Goal: Task Accomplishment & Management: Manage account settings

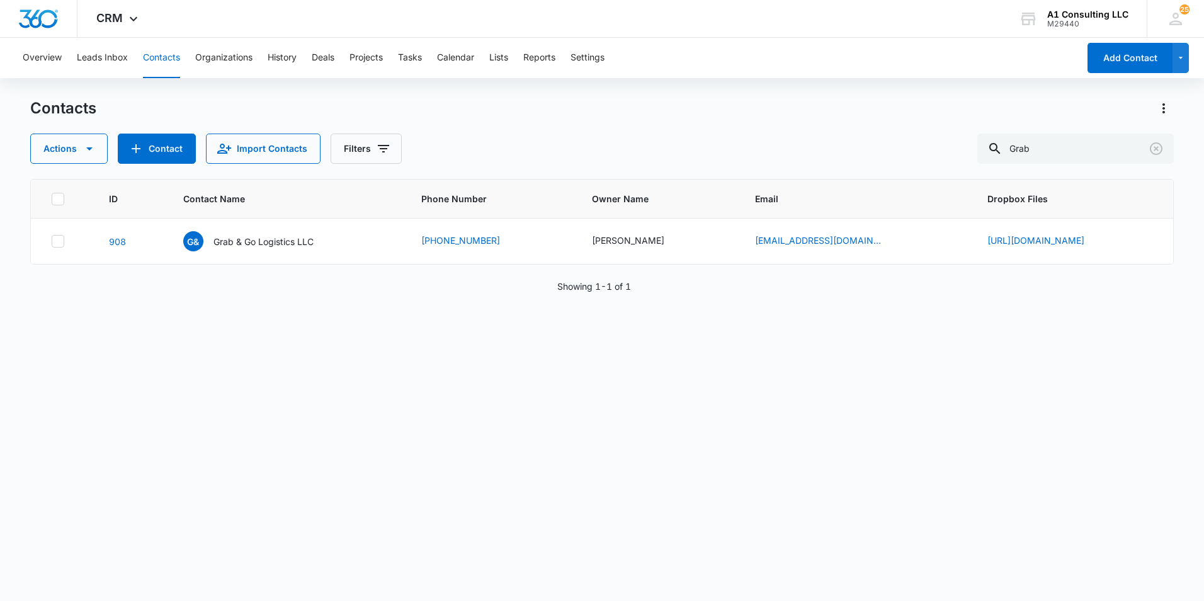
click at [680, 108] on div "Contacts" at bounding box center [602, 108] width 1144 height 20
click at [719, 69] on div "Overview Leads Inbox Contacts Organizations History Deals Projects Tasks Calend…" at bounding box center [547, 58] width 1064 height 40
click at [1154, 154] on icon "Clear" at bounding box center [1156, 148] width 13 height 13
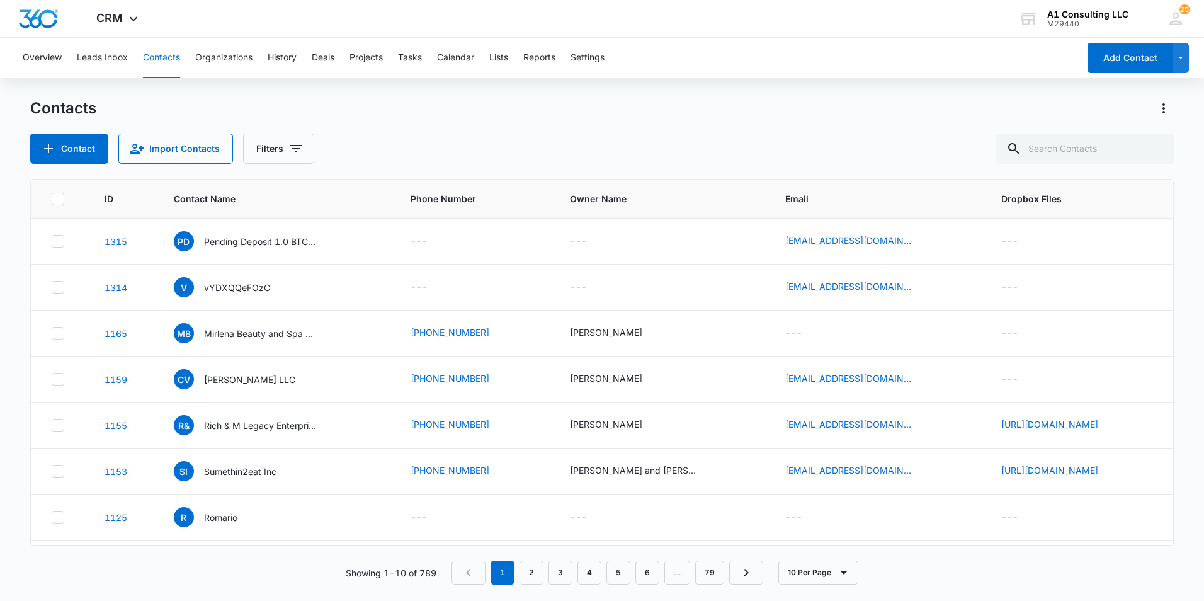
click at [948, 67] on div "Overview Leads Inbox Contacts Organizations History Deals Projects Tasks Calend…" at bounding box center [547, 58] width 1064 height 40
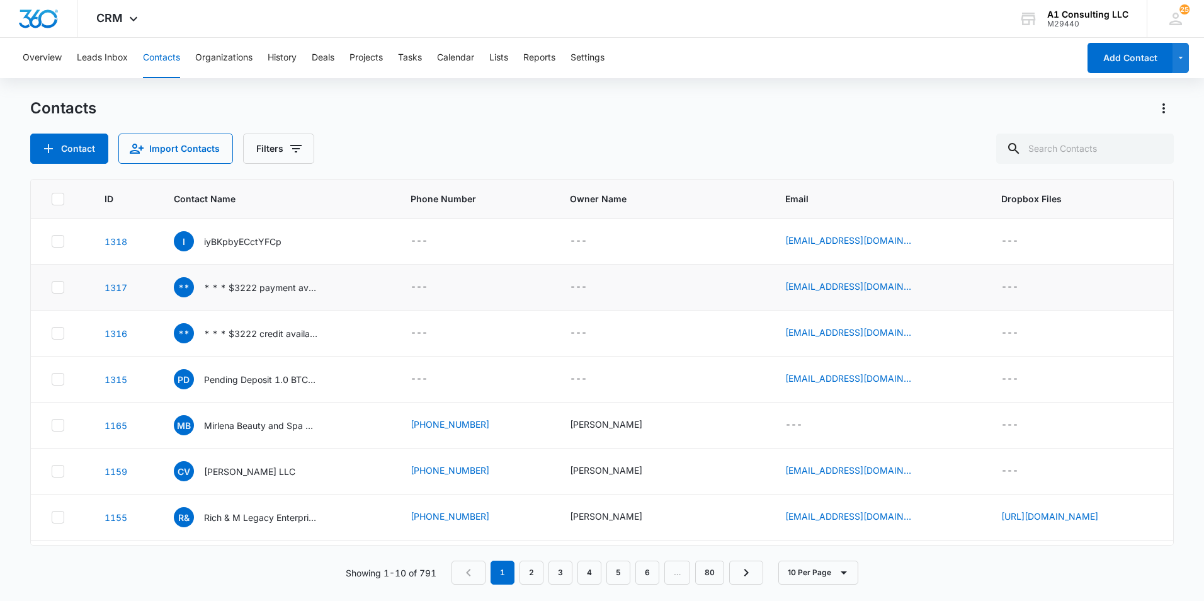
click at [59, 287] on icon at bounding box center [58, 287] width 8 height 6
click at [52, 287] on input "checkbox" at bounding box center [51, 287] width 1 height 1
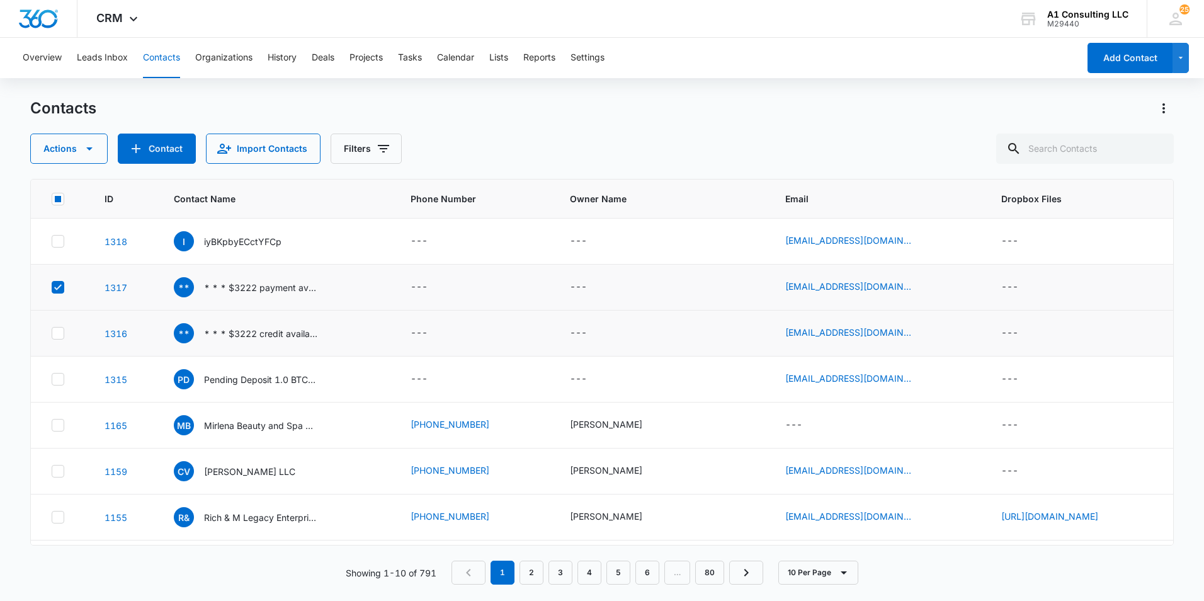
click at [54, 336] on icon at bounding box center [57, 332] width 11 height 11
click at [52, 334] on input "checkbox" at bounding box center [51, 333] width 1 height 1
click at [696, 100] on div "Contacts" at bounding box center [602, 108] width 1144 height 20
click at [850, 42] on div "Overview Leads Inbox Contacts Organizations History Deals Projects Tasks Calend…" at bounding box center [547, 58] width 1064 height 40
click at [227, 278] on div "** * * * $3222 payment available * * * hs=060045d02cb8df9ddccb8e93d206e9c5* *" at bounding box center [246, 287] width 144 height 20
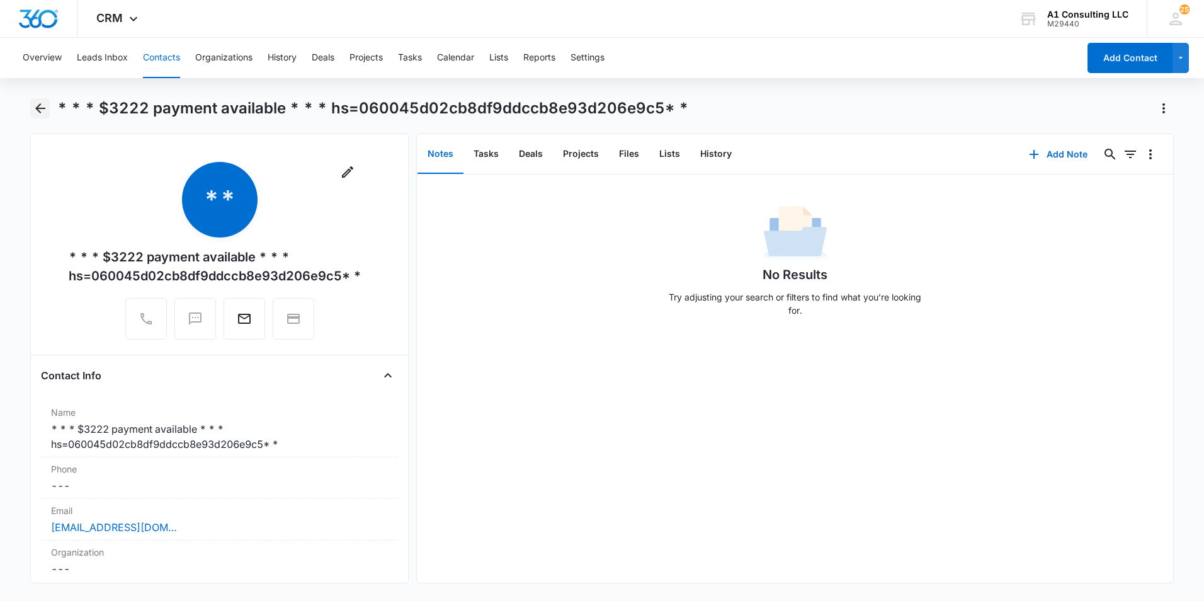
click at [37, 107] on icon "Back" at bounding box center [40, 108] width 10 height 10
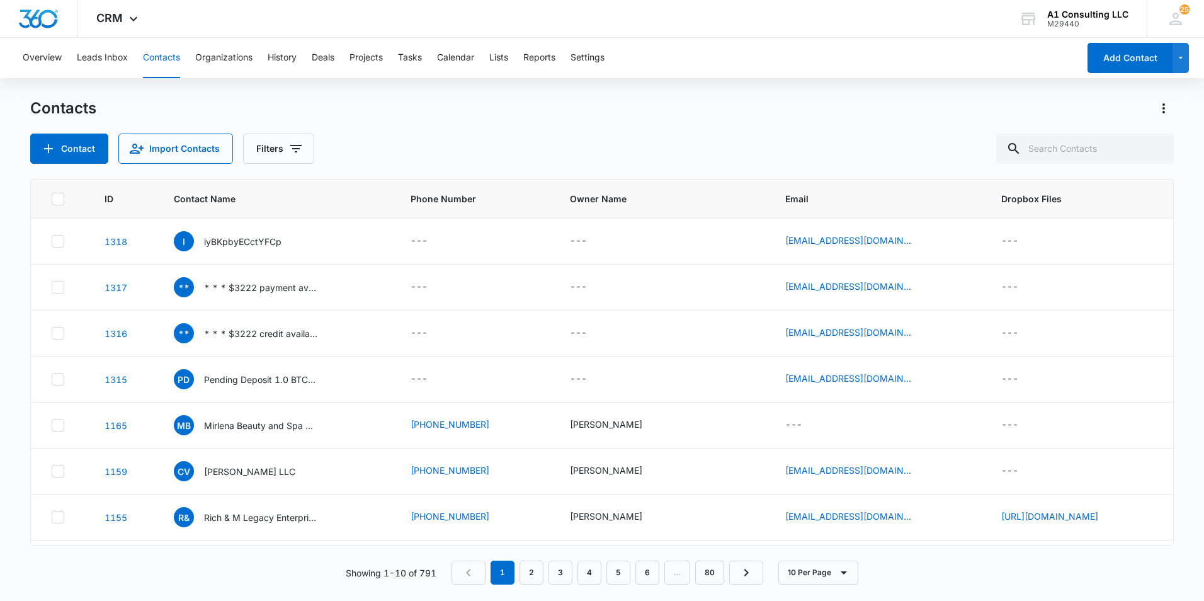
click at [754, 77] on div "Overview Leads Inbox Contacts Organizations History Deals Projects Tasks Calend…" at bounding box center [547, 58] width 1064 height 40
click at [740, 77] on div "Overview Leads Inbox Contacts Organizations History Deals Projects Tasks Calend…" at bounding box center [547, 58] width 1064 height 40
click at [1089, 154] on input "text" at bounding box center [1085, 149] width 178 height 30
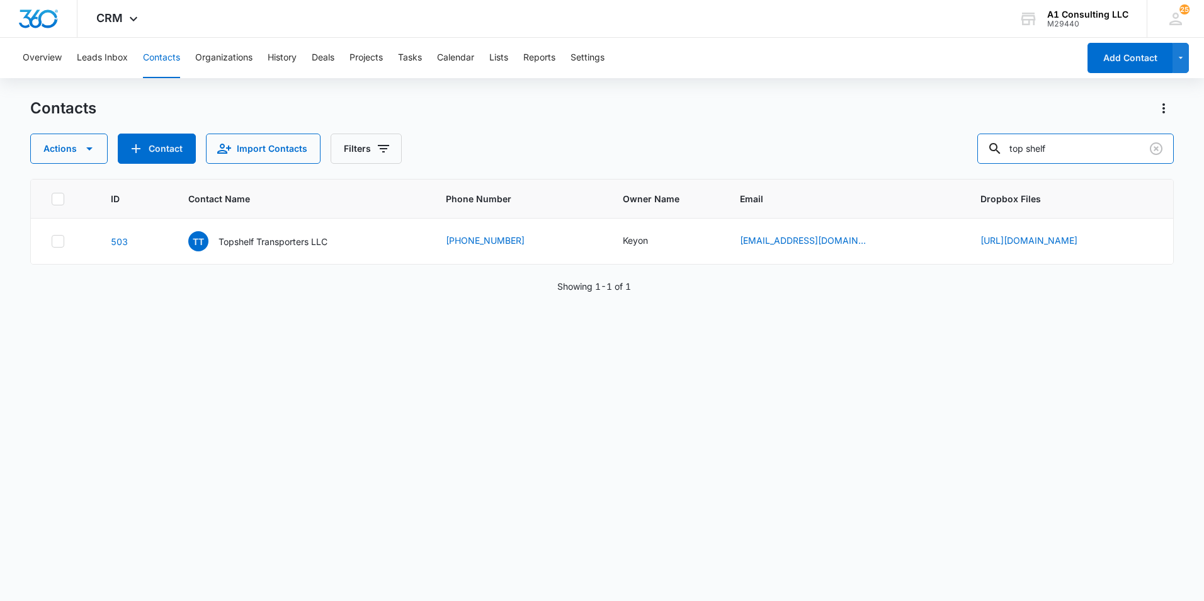
drag, startPoint x: 1065, startPoint y: 152, endPoint x: 953, endPoint y: 157, distance: 112.2
click at [953, 157] on div "Actions Contact Import Contacts Filters top shelf" at bounding box center [602, 149] width 1144 height 30
type input "keyon"
click at [231, 242] on p "Topshelf Transporters LLC" at bounding box center [273, 241] width 109 height 13
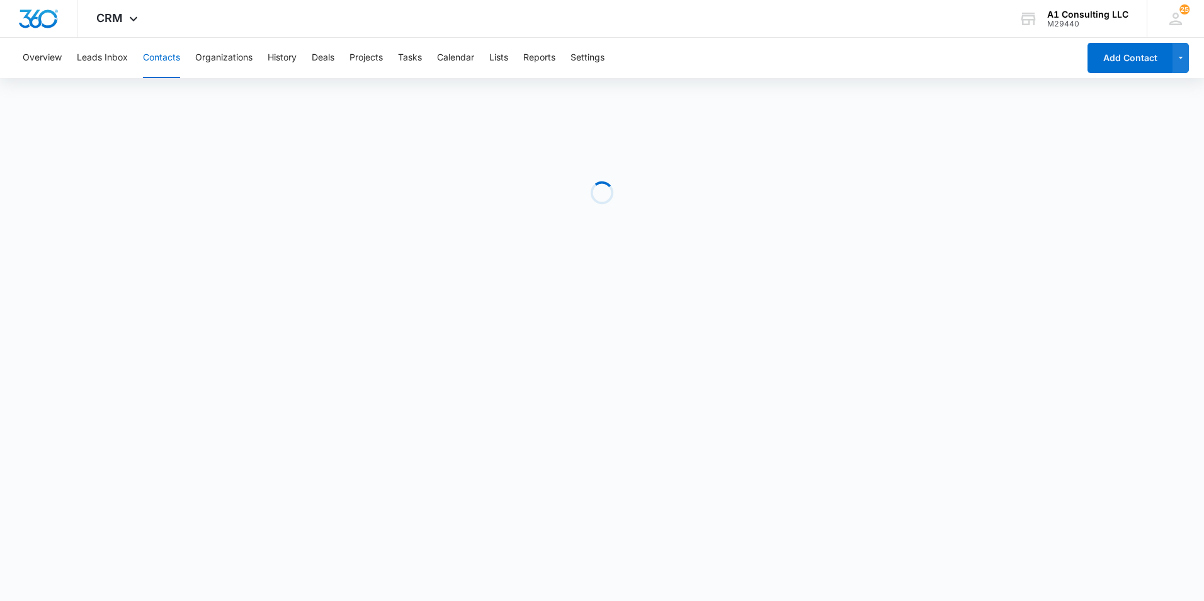
click at [778, 62] on div "Overview Leads Inbox Contacts Organizations History Deals Projects Tasks Calend…" at bounding box center [547, 58] width 1064 height 40
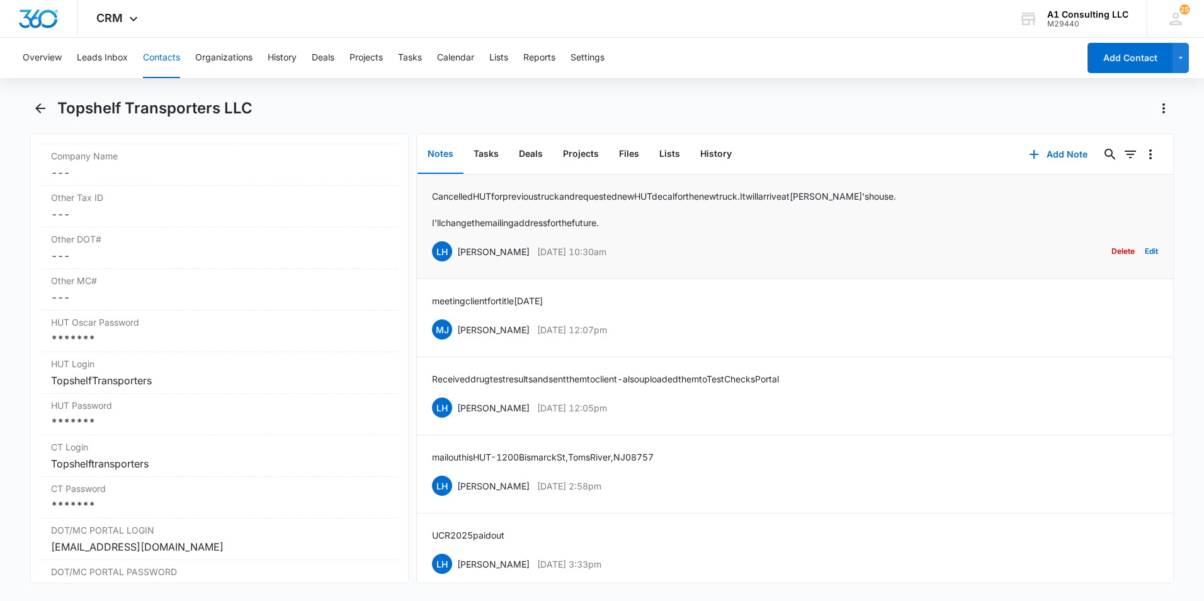
scroll to position [1952, 0]
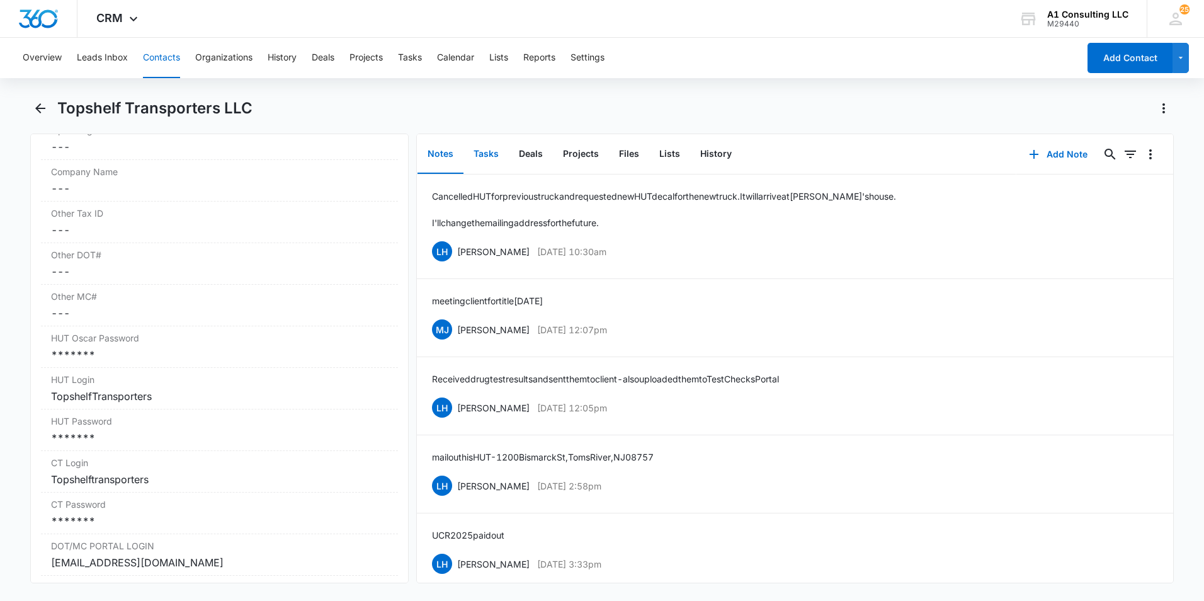
click at [486, 152] on button "Tasks" at bounding box center [486, 154] width 45 height 39
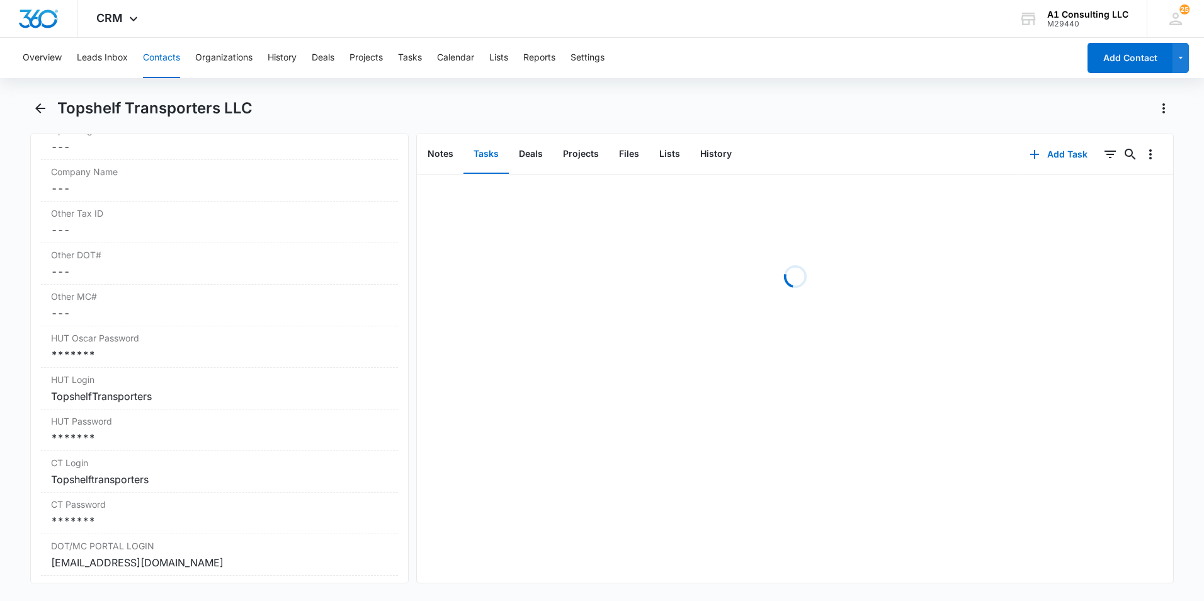
click at [799, 63] on div "Overview Leads Inbox Contacts Organizations History Deals Projects Tasks Calend…" at bounding box center [547, 58] width 1064 height 40
click at [1103, 156] on icon "Filters" at bounding box center [1110, 154] width 15 height 15
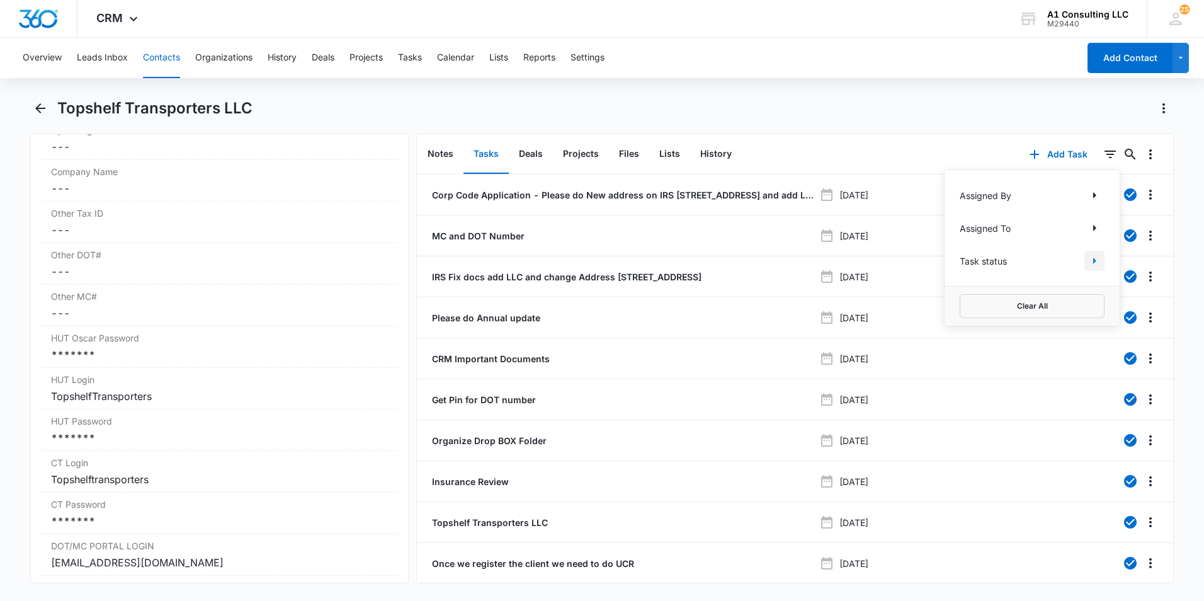
click at [1087, 263] on icon "Show Task status filters" at bounding box center [1094, 260] width 15 height 15
click at [948, 298] on div "Completed Incomplete" at bounding box center [1032, 298] width 175 height 64
click at [961, 301] on icon at bounding box center [966, 300] width 11 height 11
click at [960, 301] on input "Incomplete" at bounding box center [960, 300] width 1 height 1
checkbox input "true"
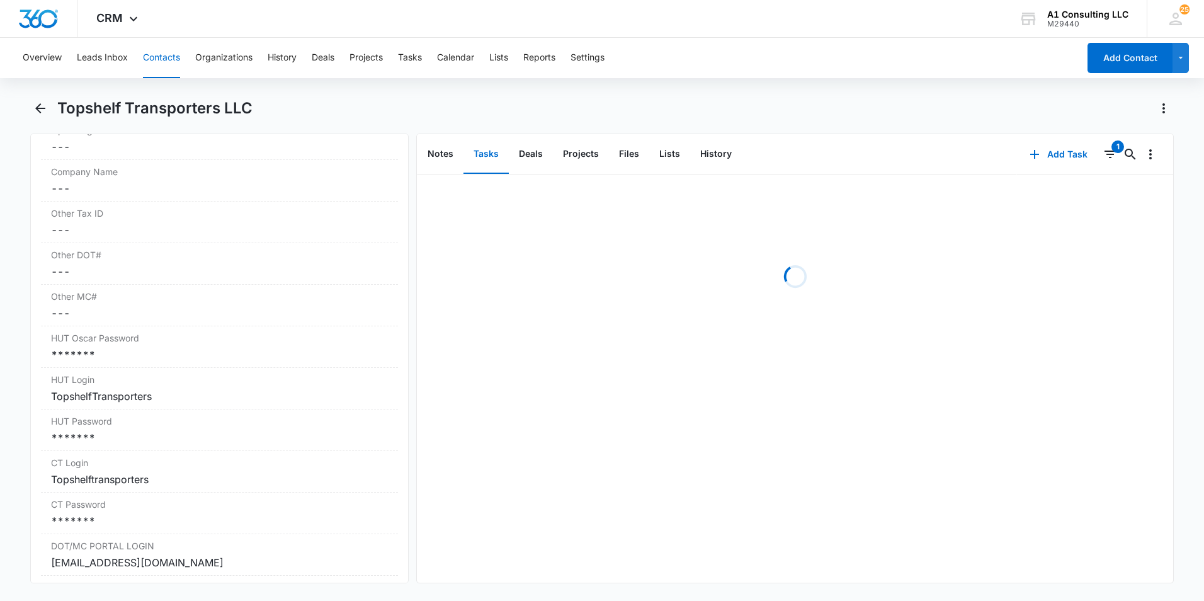
click at [920, 109] on div "Topshelf Transporters LLC" at bounding box center [615, 108] width 1117 height 20
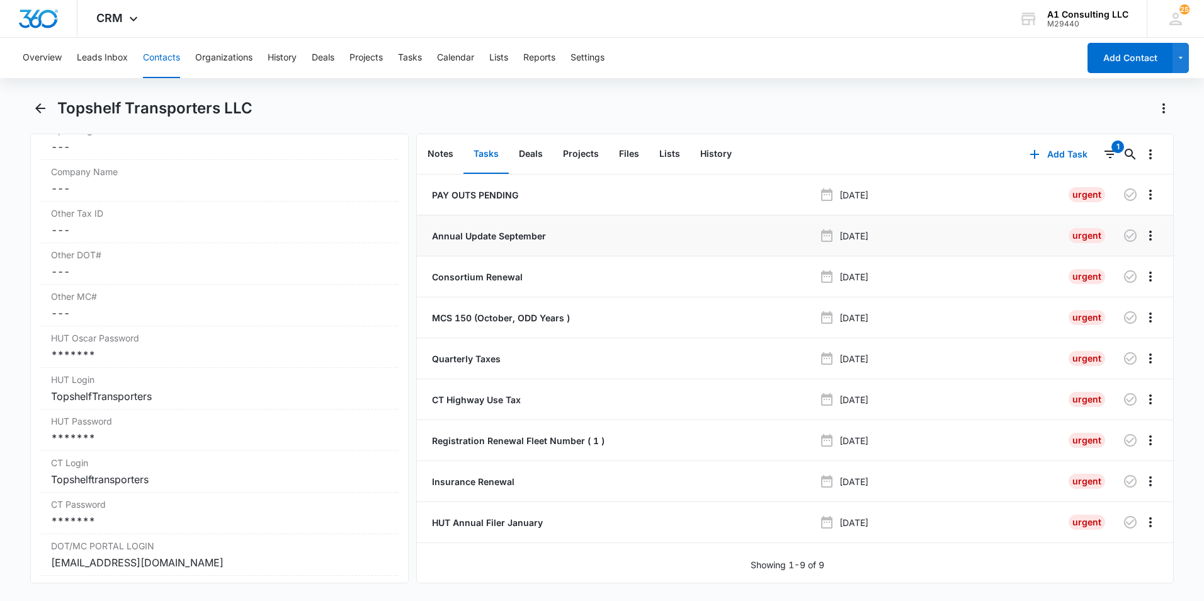
click at [470, 240] on p "Annual Update September" at bounding box center [488, 235] width 117 height 13
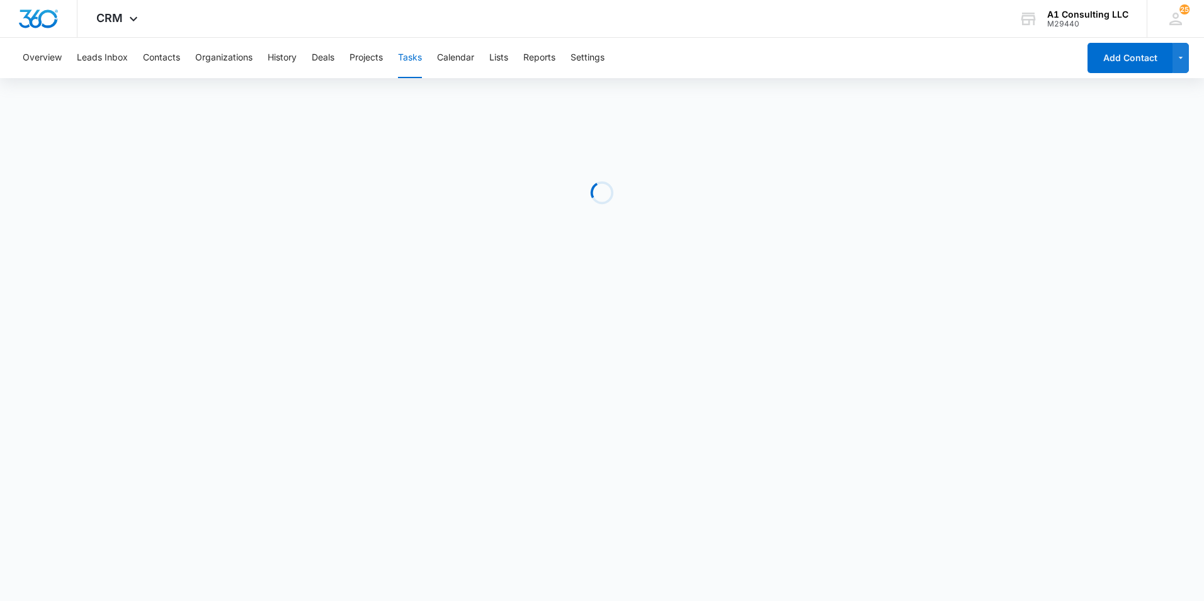
click at [809, 48] on div "Overview Leads Inbox Contacts Organizations History Deals Projects Tasks Calend…" at bounding box center [547, 58] width 1064 height 40
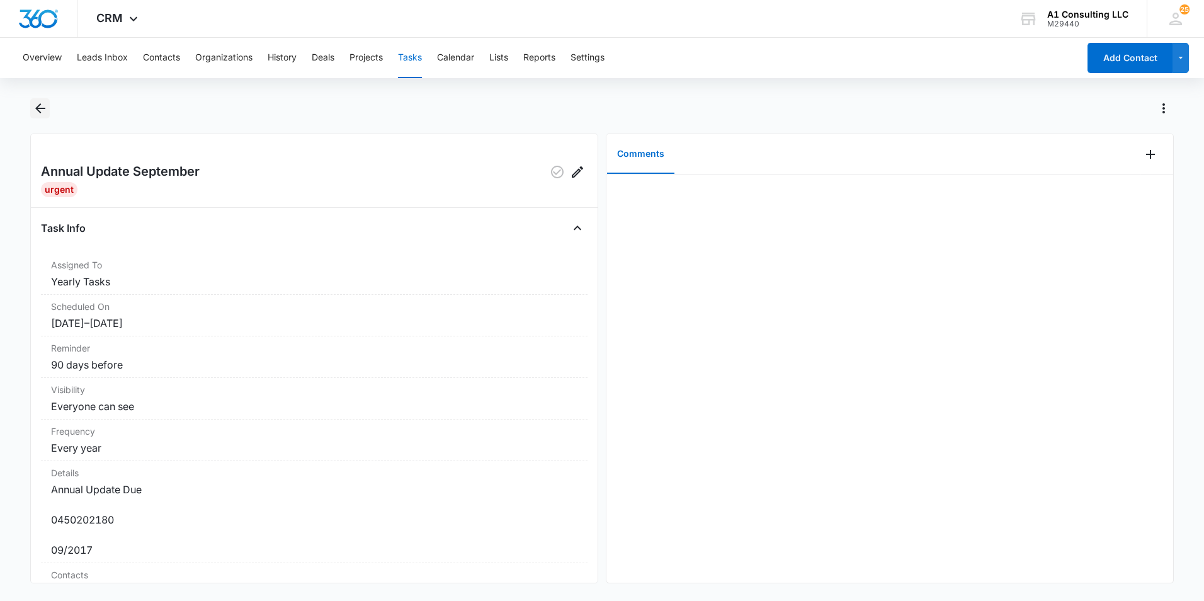
click at [43, 96] on div "Overview Leads Inbox Contacts Organizations History Deals Projects Tasks Calend…" at bounding box center [602, 318] width 1204 height 560
click at [43, 103] on icon "Back" at bounding box center [40, 108] width 15 height 15
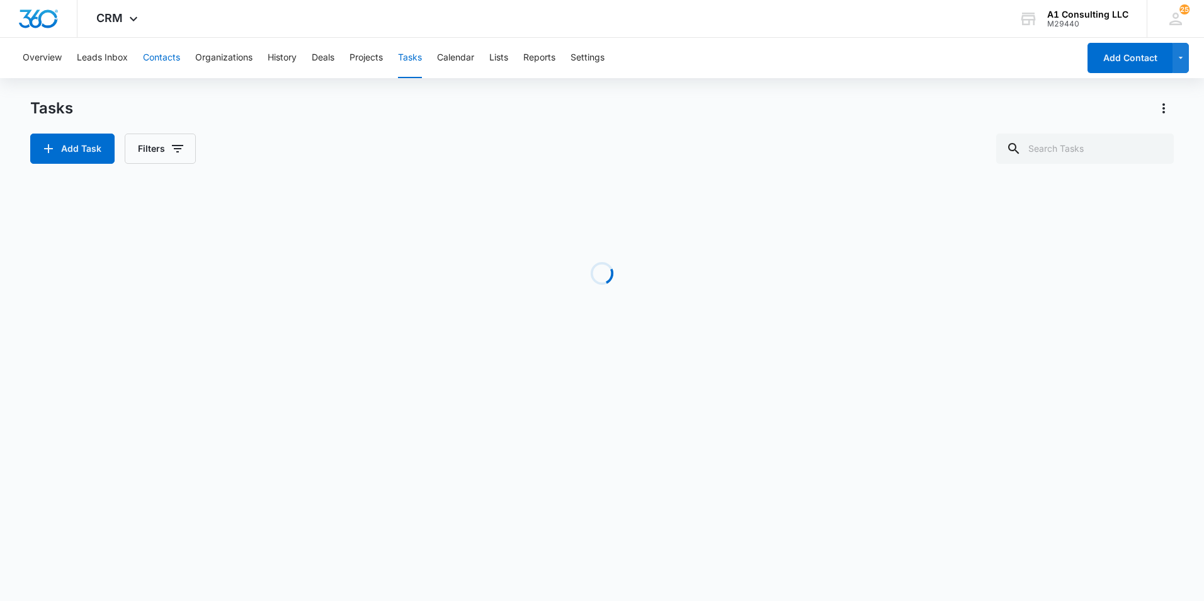
click at [163, 58] on button "Contacts" at bounding box center [161, 58] width 37 height 40
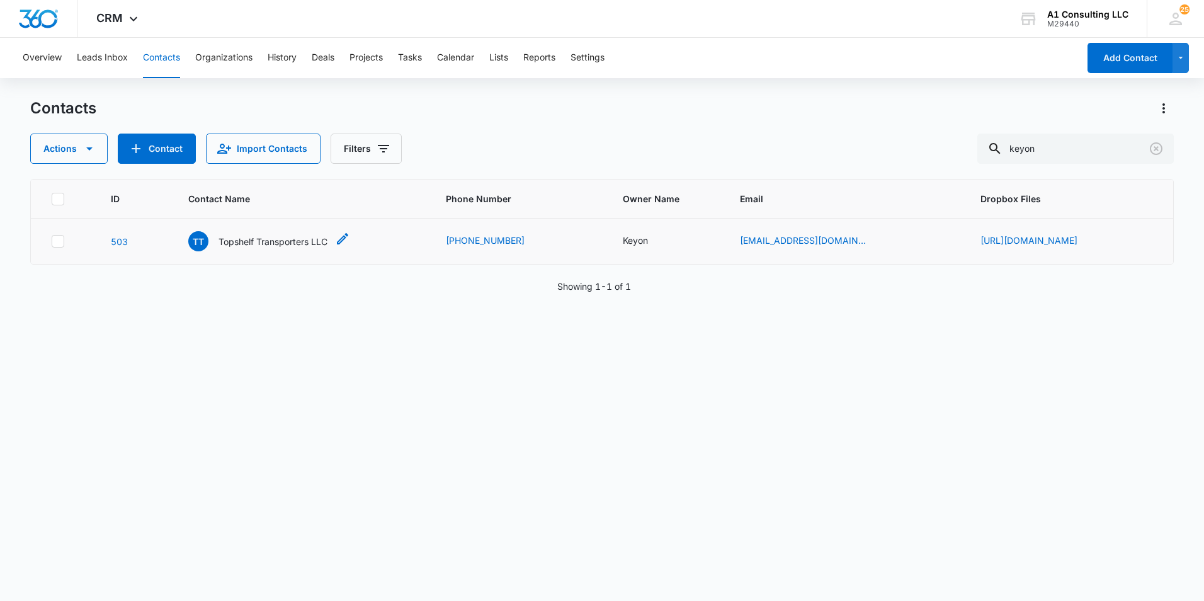
click at [230, 247] on p "Topshelf Transporters LLC" at bounding box center [273, 241] width 109 height 13
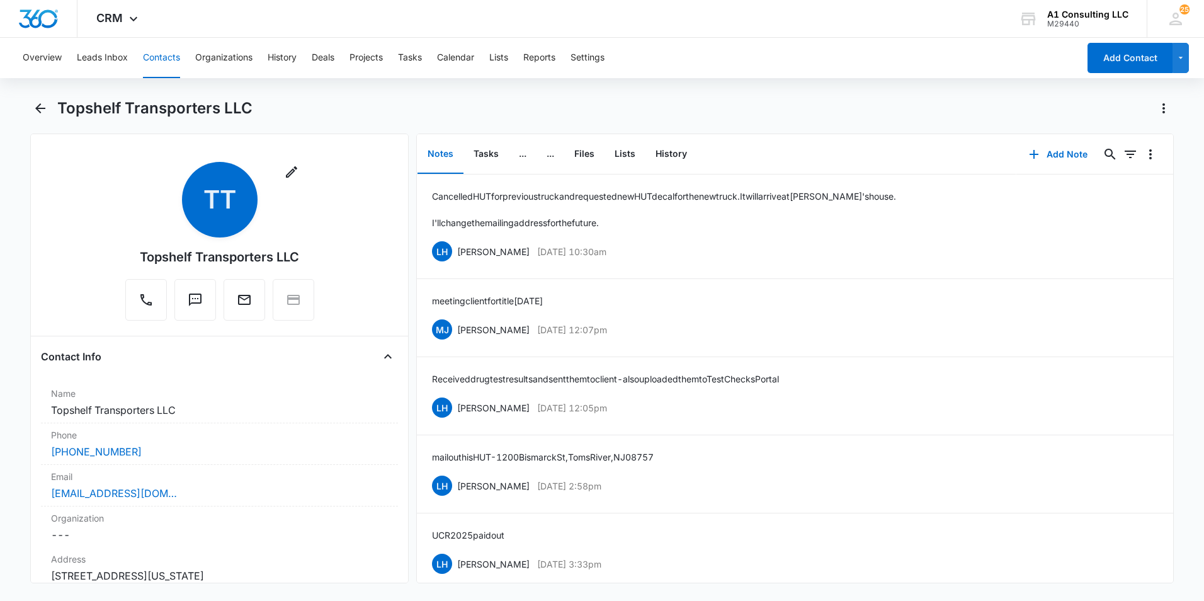
click at [852, 85] on div "Overview Leads Inbox Contacts Organizations History Deals Projects Tasks Calend…" at bounding box center [602, 318] width 1204 height 560
click at [487, 154] on button "Tasks" at bounding box center [486, 154] width 45 height 39
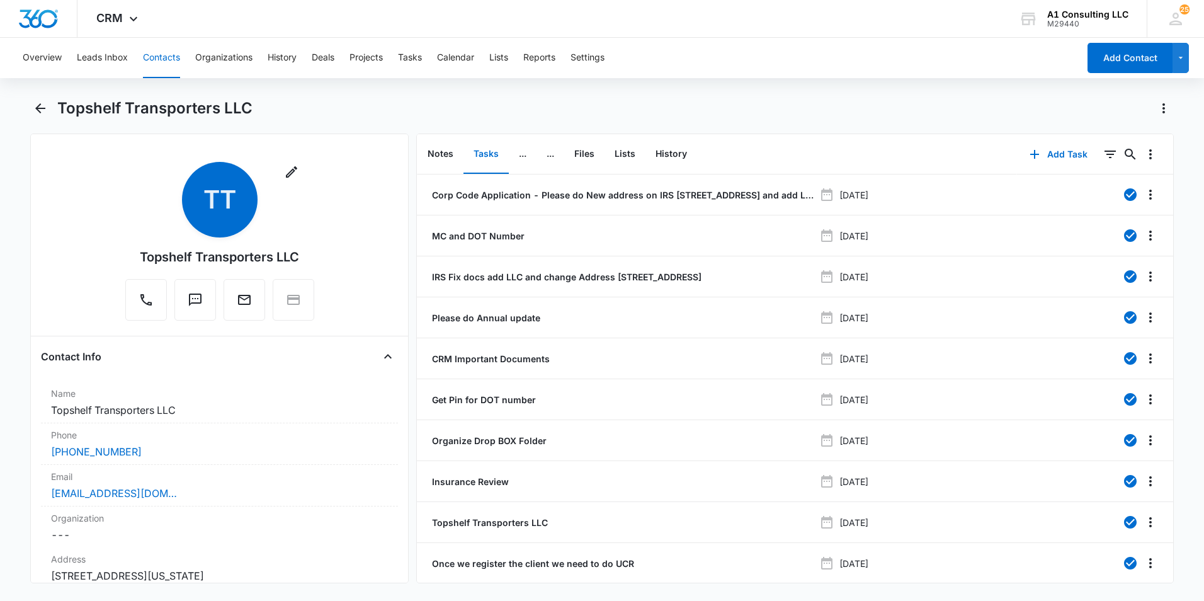
click at [846, 69] on div "Overview Leads Inbox Contacts Organizations History Deals Projects Tasks Calend…" at bounding box center [547, 58] width 1064 height 40
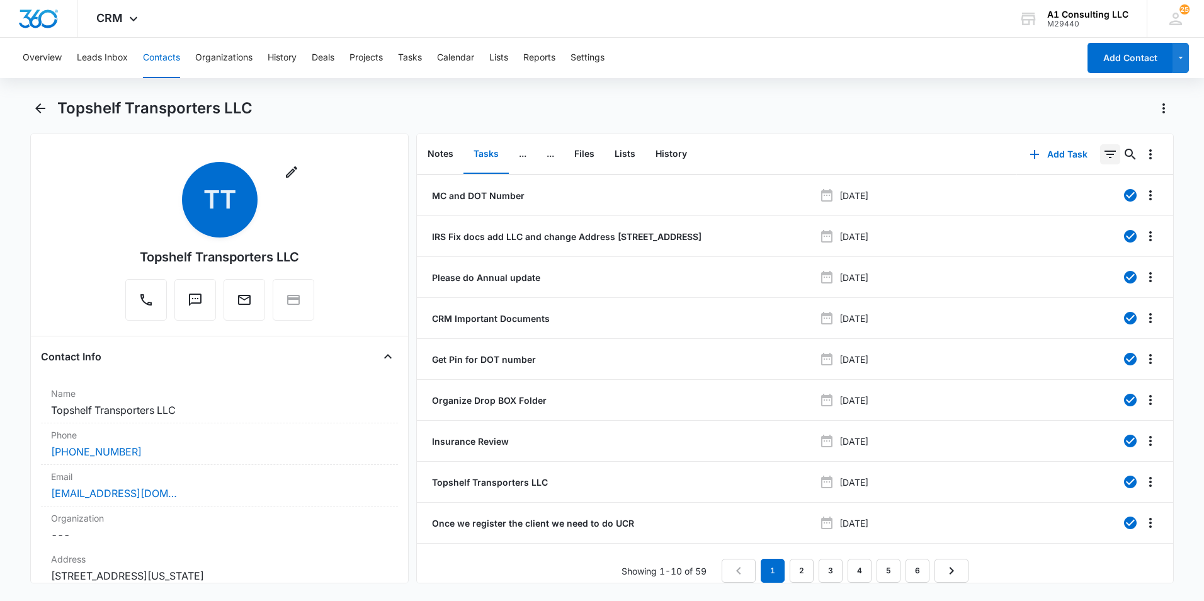
click at [1105, 151] on icon "Filters" at bounding box center [1110, 155] width 11 height 8
click at [1087, 259] on icon "Show Task status filters" at bounding box center [1094, 260] width 15 height 15
click at [961, 304] on icon at bounding box center [966, 300] width 11 height 11
click at [960, 301] on input "Incomplete" at bounding box center [960, 300] width 1 height 1
checkbox input "true"
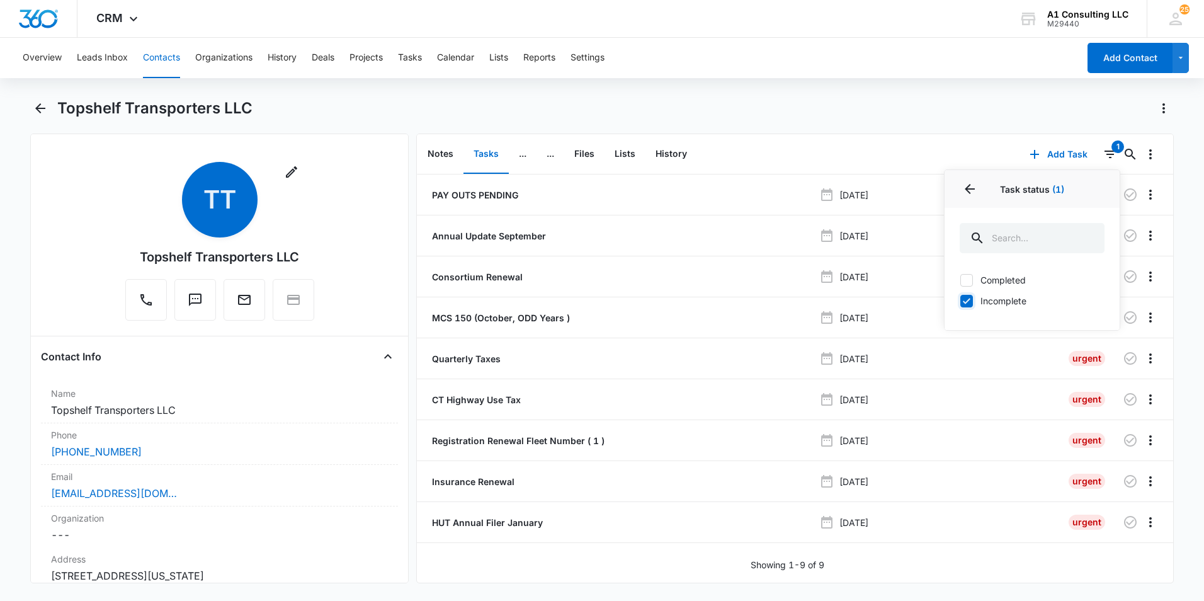
scroll to position [0, 0]
click at [928, 99] on div "Topshelf Transporters LLC" at bounding box center [615, 108] width 1117 height 20
click at [483, 239] on p "Annual Update September" at bounding box center [488, 235] width 117 height 13
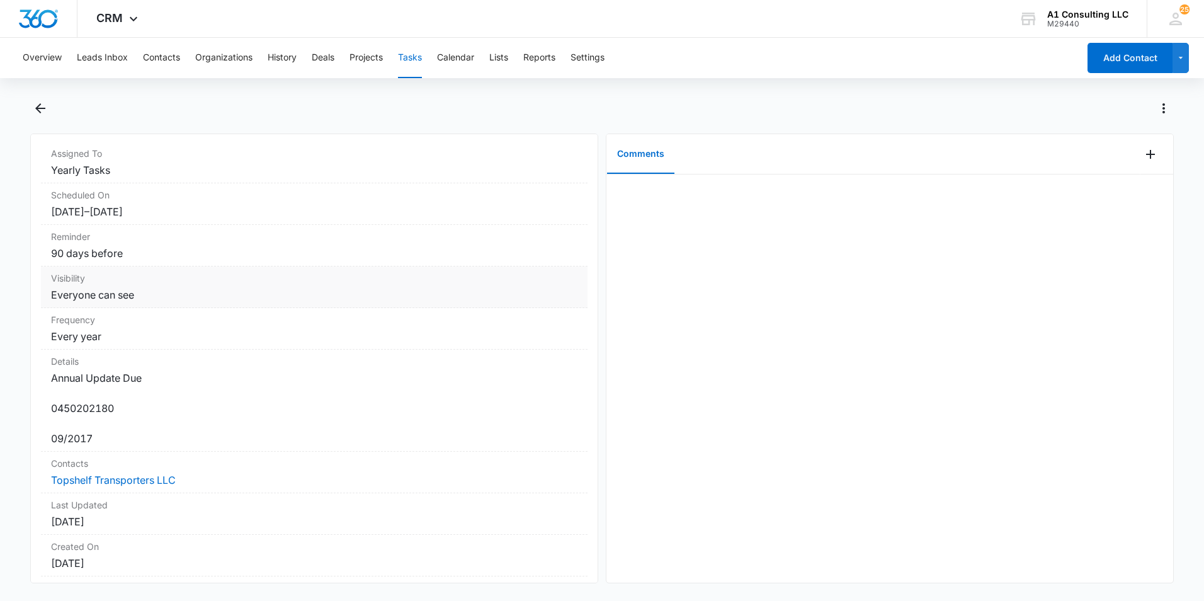
scroll to position [126, 0]
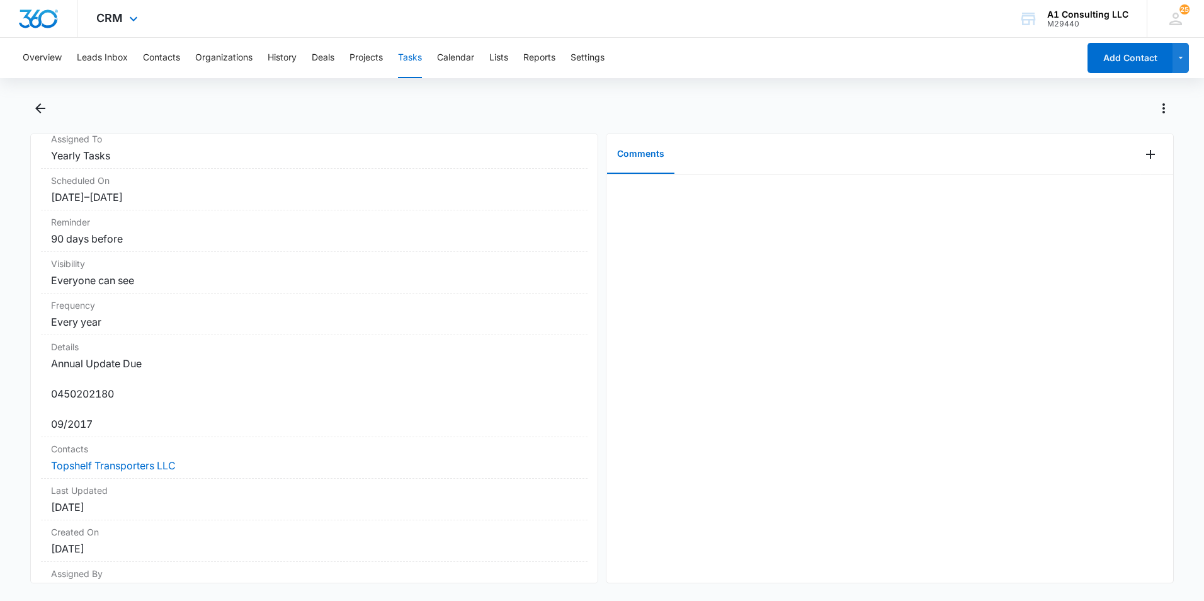
click at [841, 33] on div "CRM Apps Websites Forms CRM Email Social Payments POS Content Ads Intelligence …" at bounding box center [602, 19] width 1204 height 38
click at [154, 54] on button "Contacts" at bounding box center [161, 58] width 37 height 40
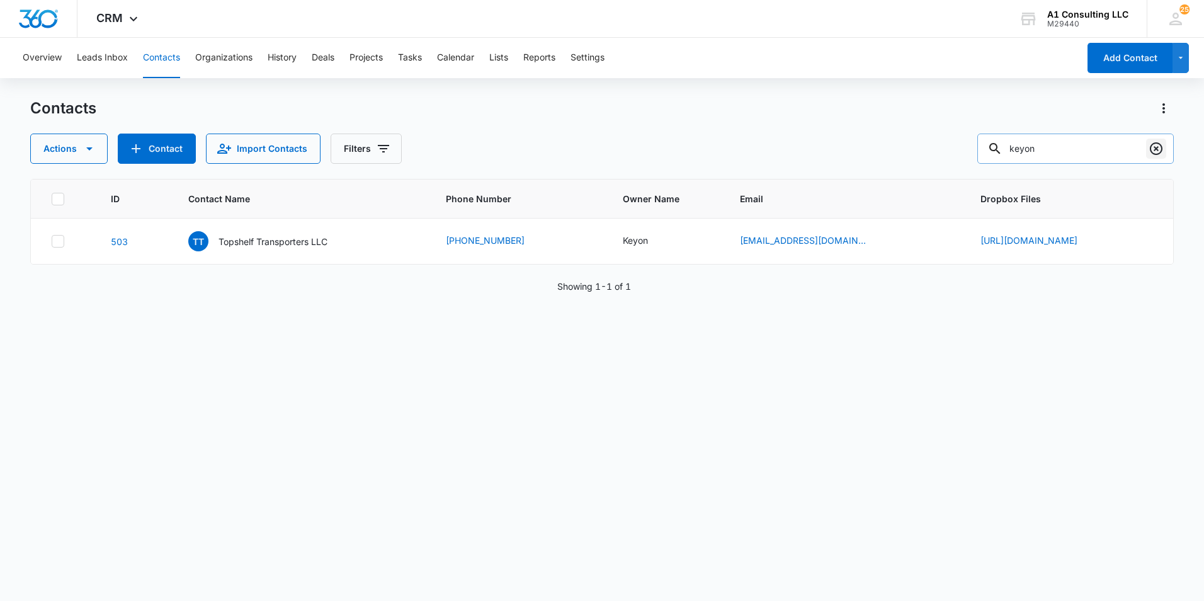
click at [1161, 152] on icon "Clear" at bounding box center [1156, 148] width 13 height 13
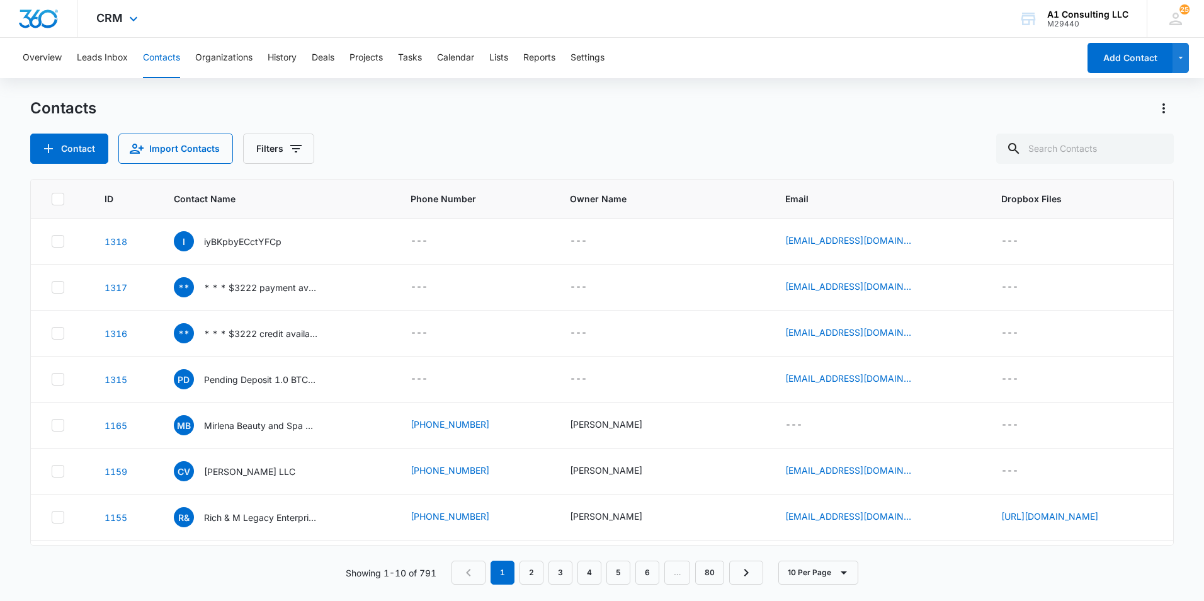
click at [909, 24] on div "CRM Apps Websites Forms CRM Email Social Payments POS Content Ads Intelligence …" at bounding box center [602, 19] width 1204 height 38
click at [942, 45] on div "Overview Leads Inbox Contacts Organizations History Deals Projects Tasks Calend…" at bounding box center [547, 58] width 1064 height 40
click at [830, 45] on div "Overview Leads Inbox Contacts Organizations History Deals Projects Tasks Calend…" at bounding box center [547, 58] width 1064 height 40
